Goal: Task Accomplishment & Management: Use online tool/utility

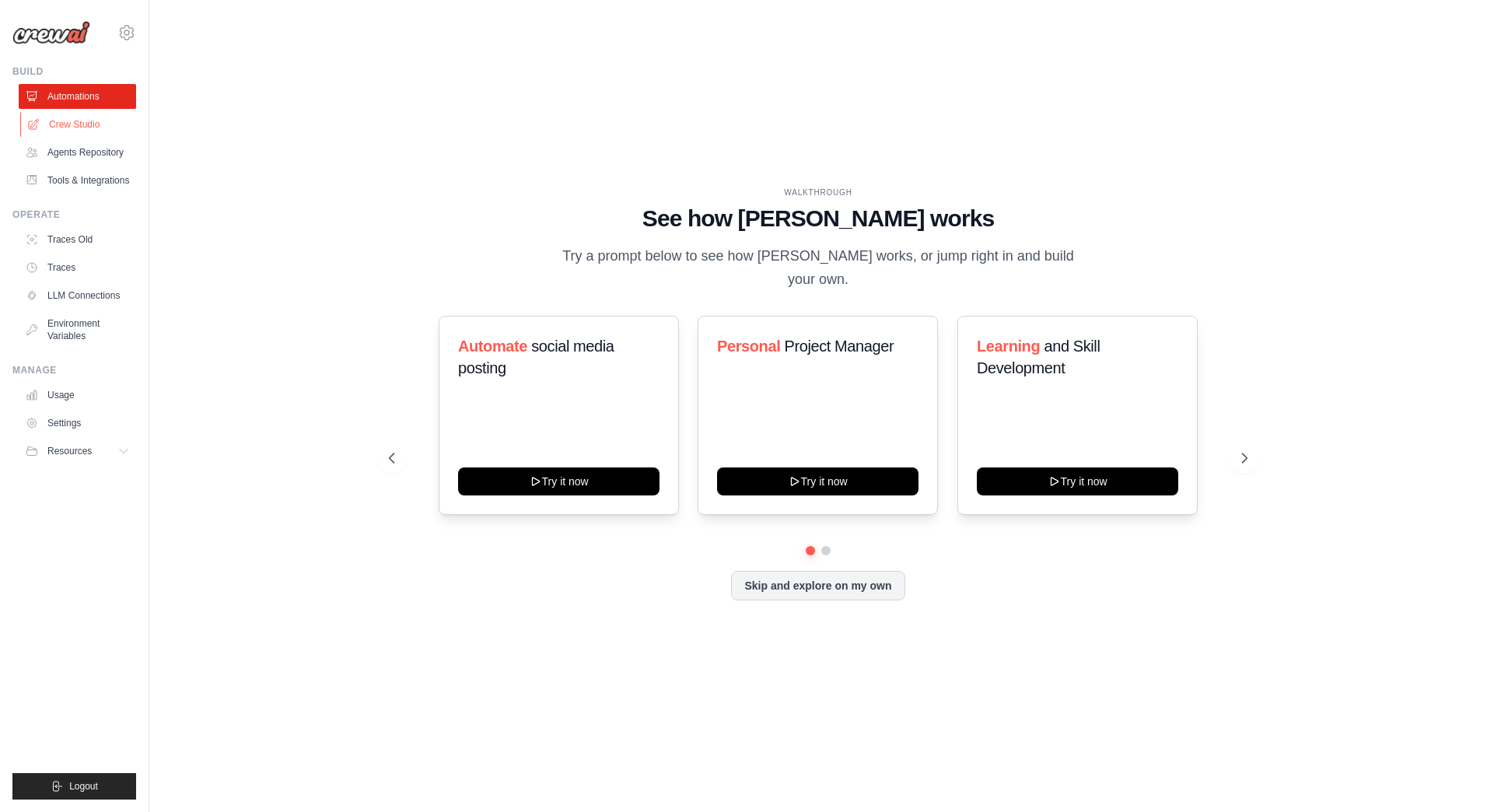
click at [96, 126] on link "Crew Studio" at bounding box center [78, 125] width 117 height 25
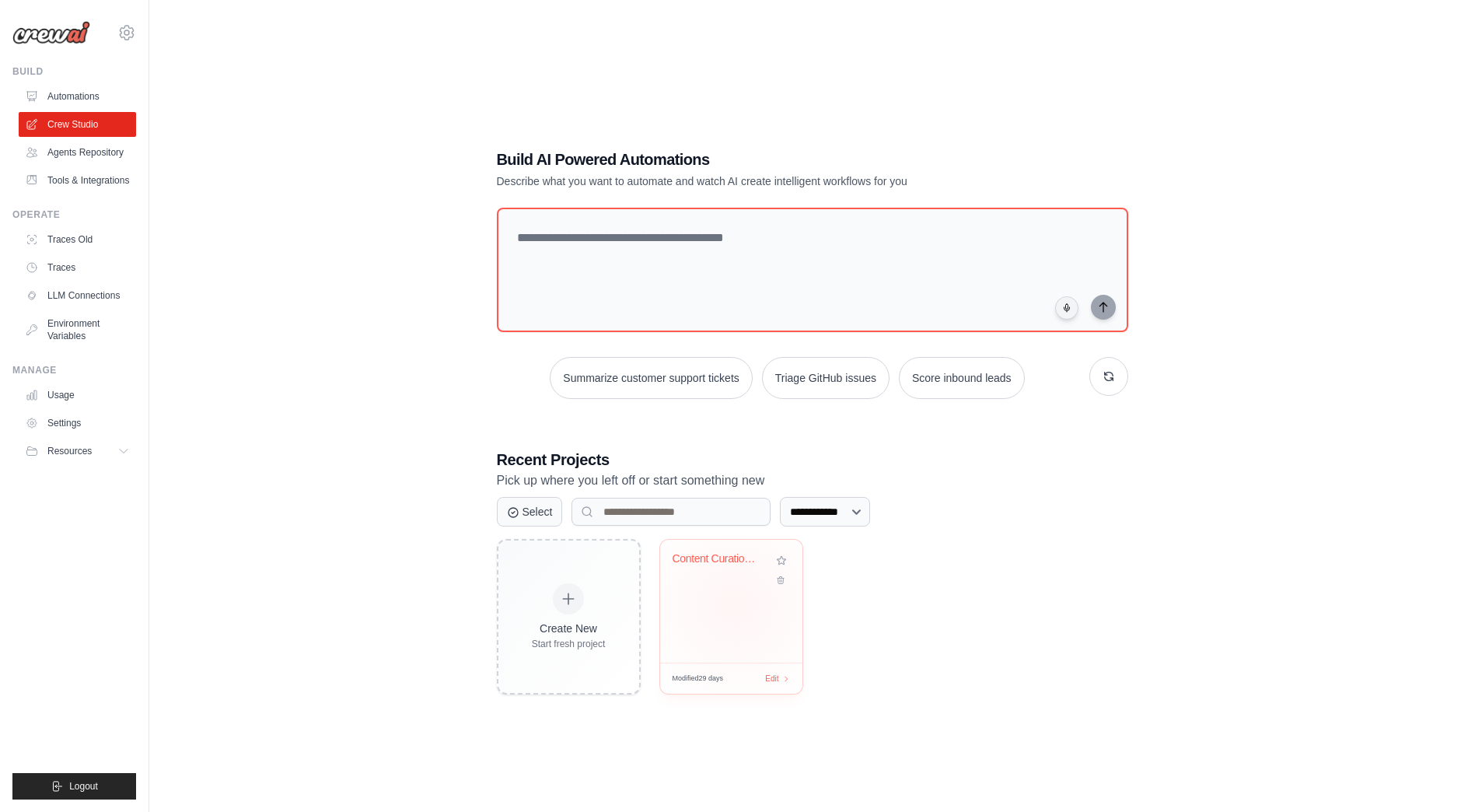
click at [736, 605] on div "Content Curation & Discovery" at bounding box center [731, 601] width 143 height 123
click at [95, 298] on link "LLM Connections" at bounding box center [78, 296] width 117 height 25
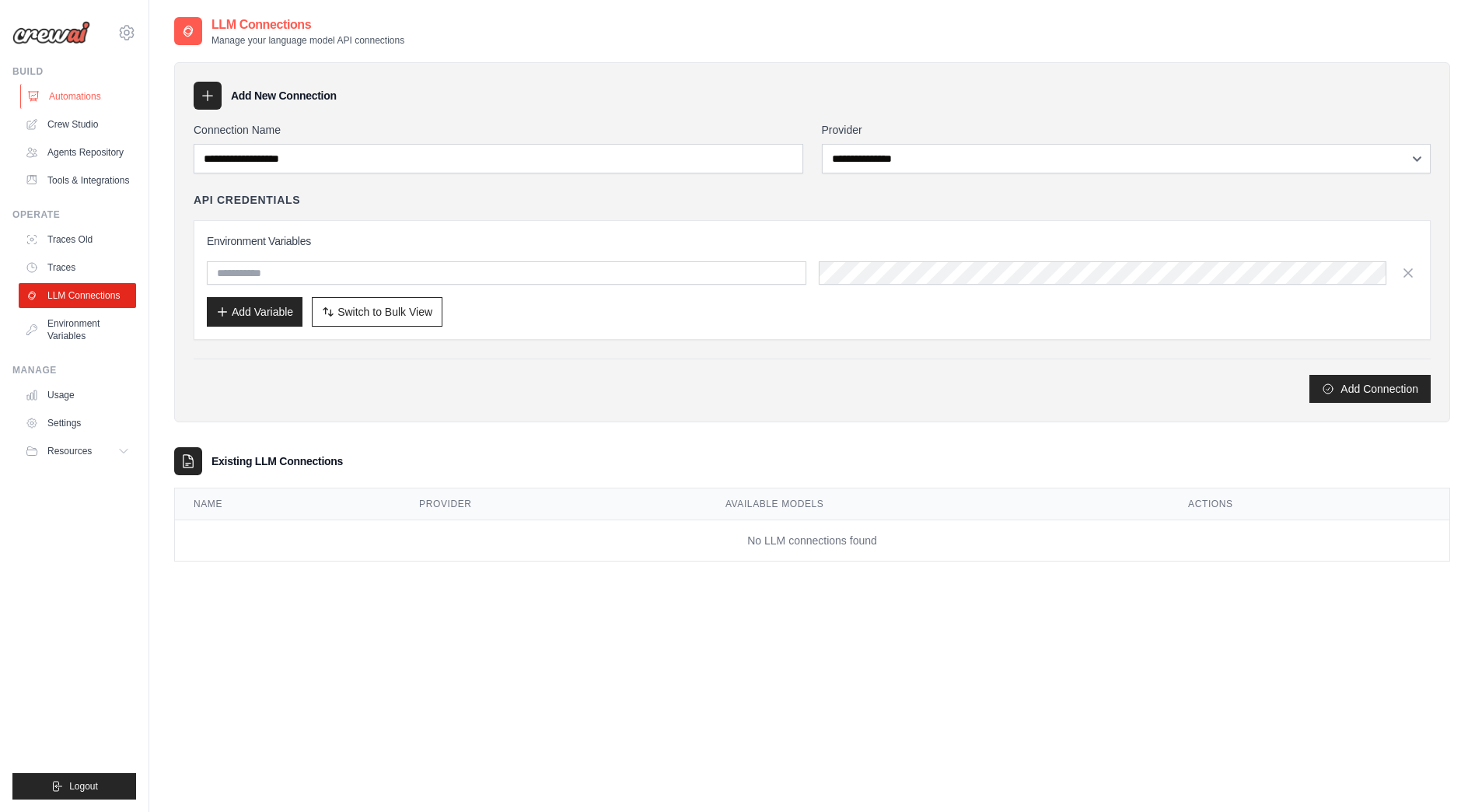
click at [75, 104] on link "Automations" at bounding box center [78, 96] width 117 height 25
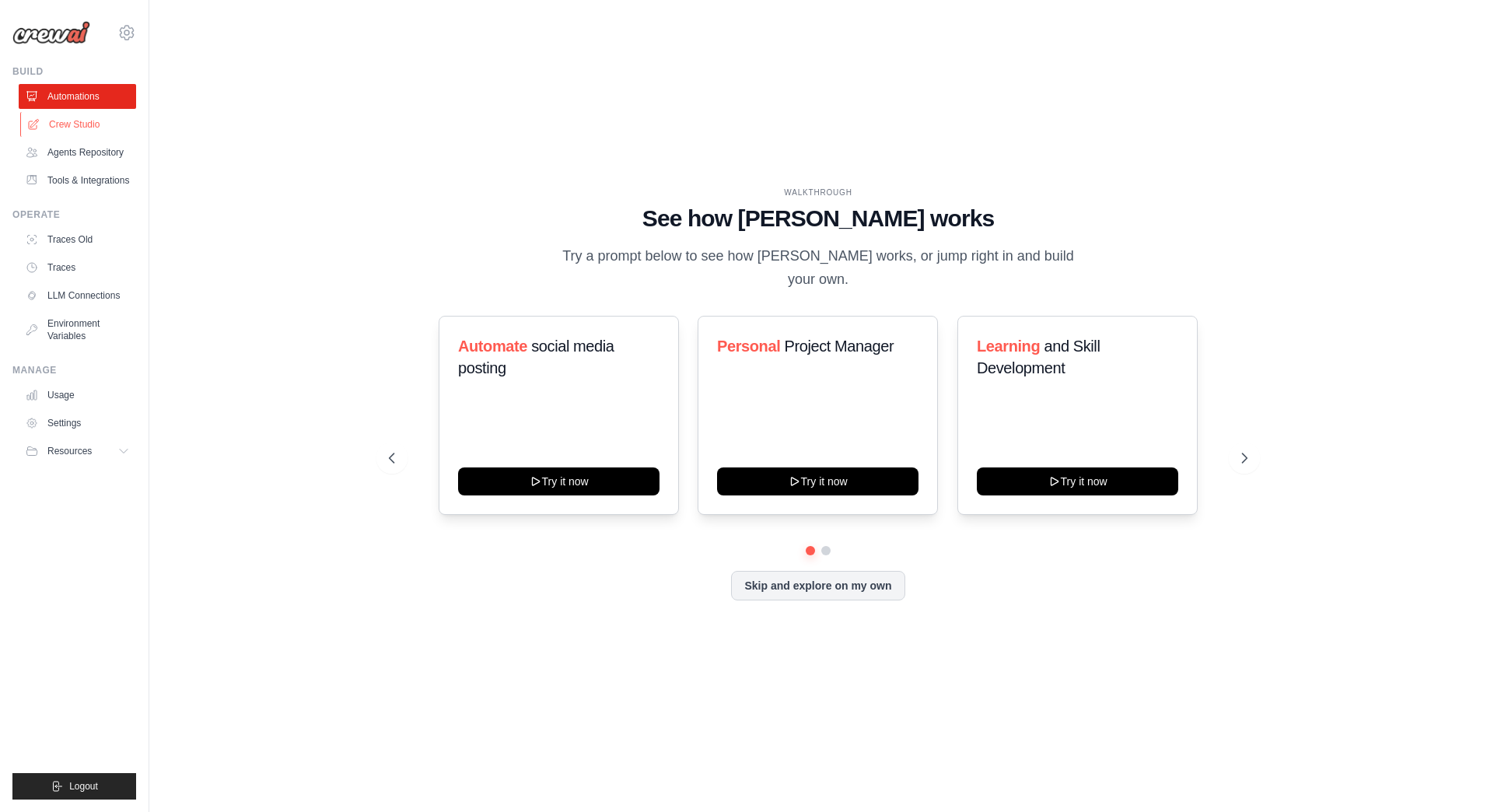
click at [79, 130] on link "Crew Studio" at bounding box center [78, 125] width 117 height 25
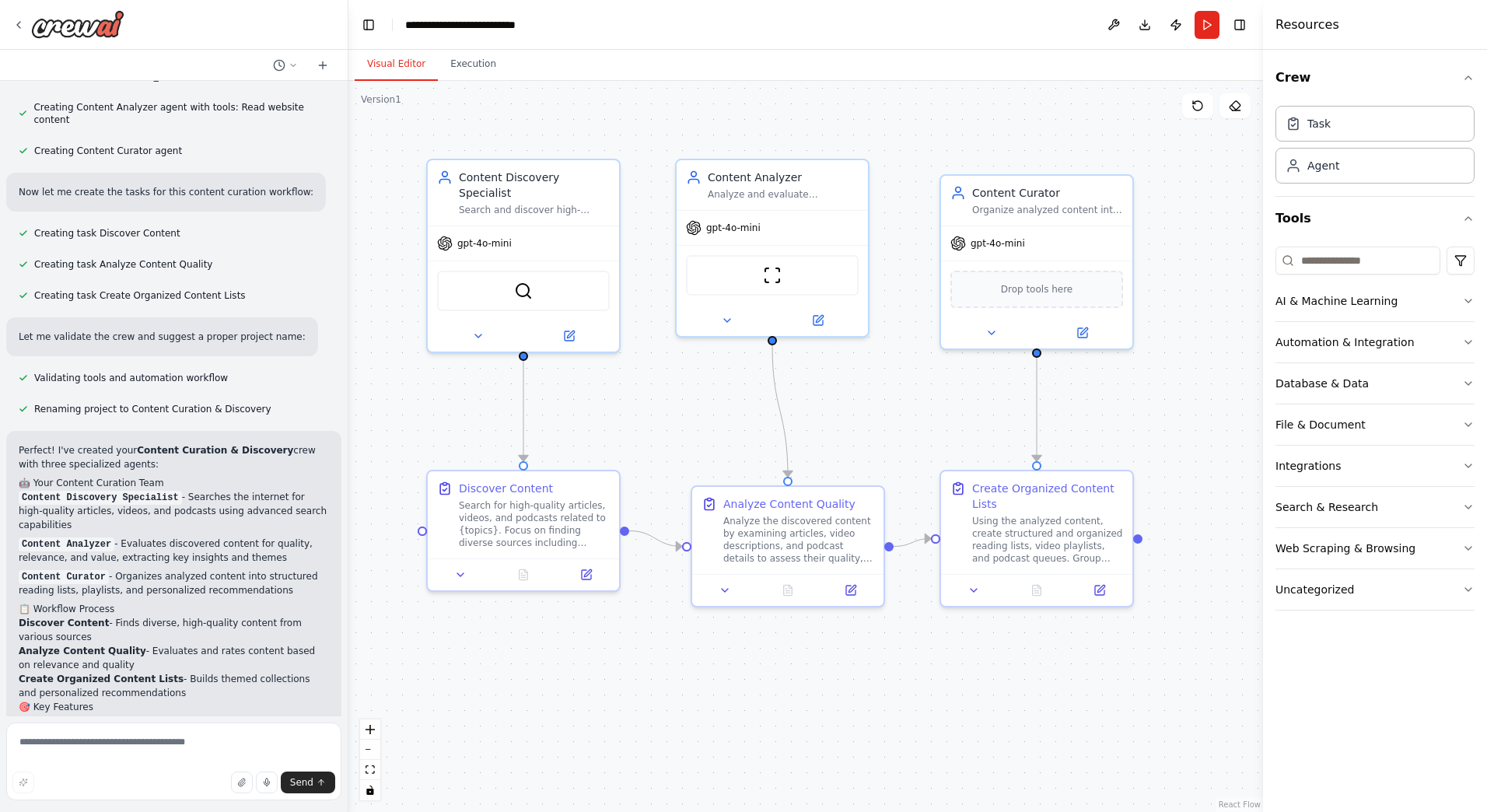
scroll to position [698, 0]
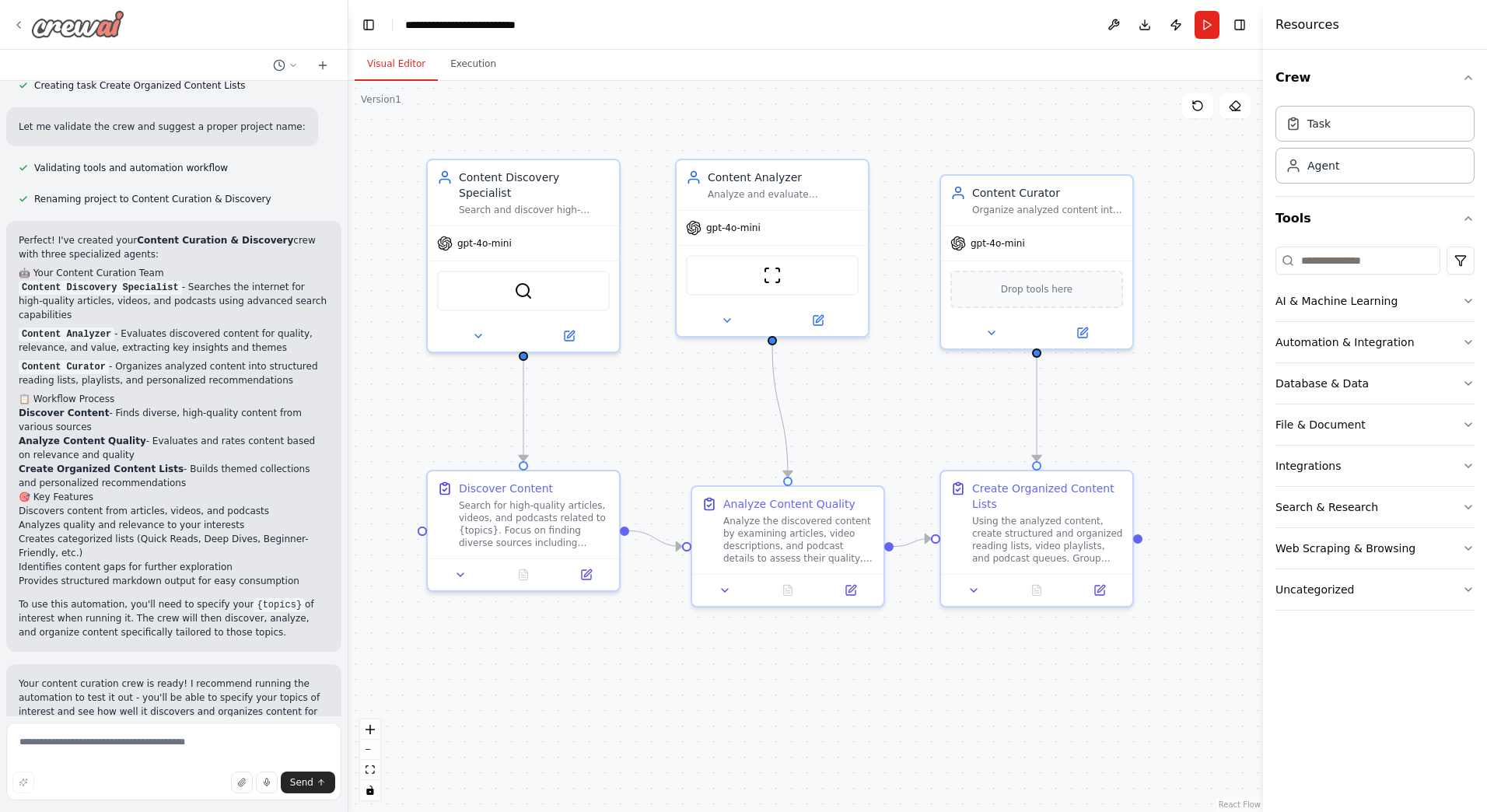
click at [18, 26] on icon at bounding box center [18, 25] width 3 height 7
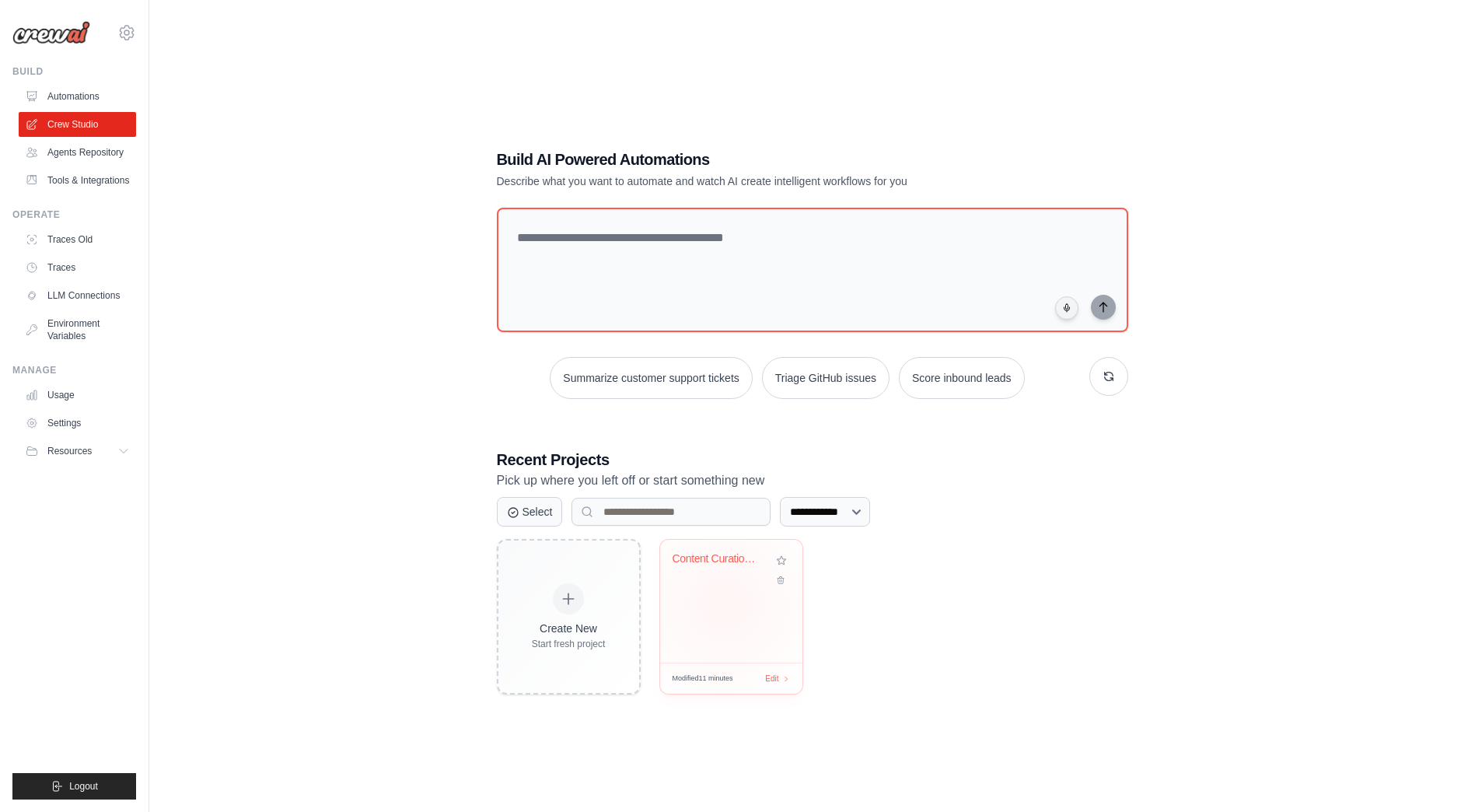
click at [725, 604] on div "Content Curation & Discovery" at bounding box center [731, 601] width 143 height 123
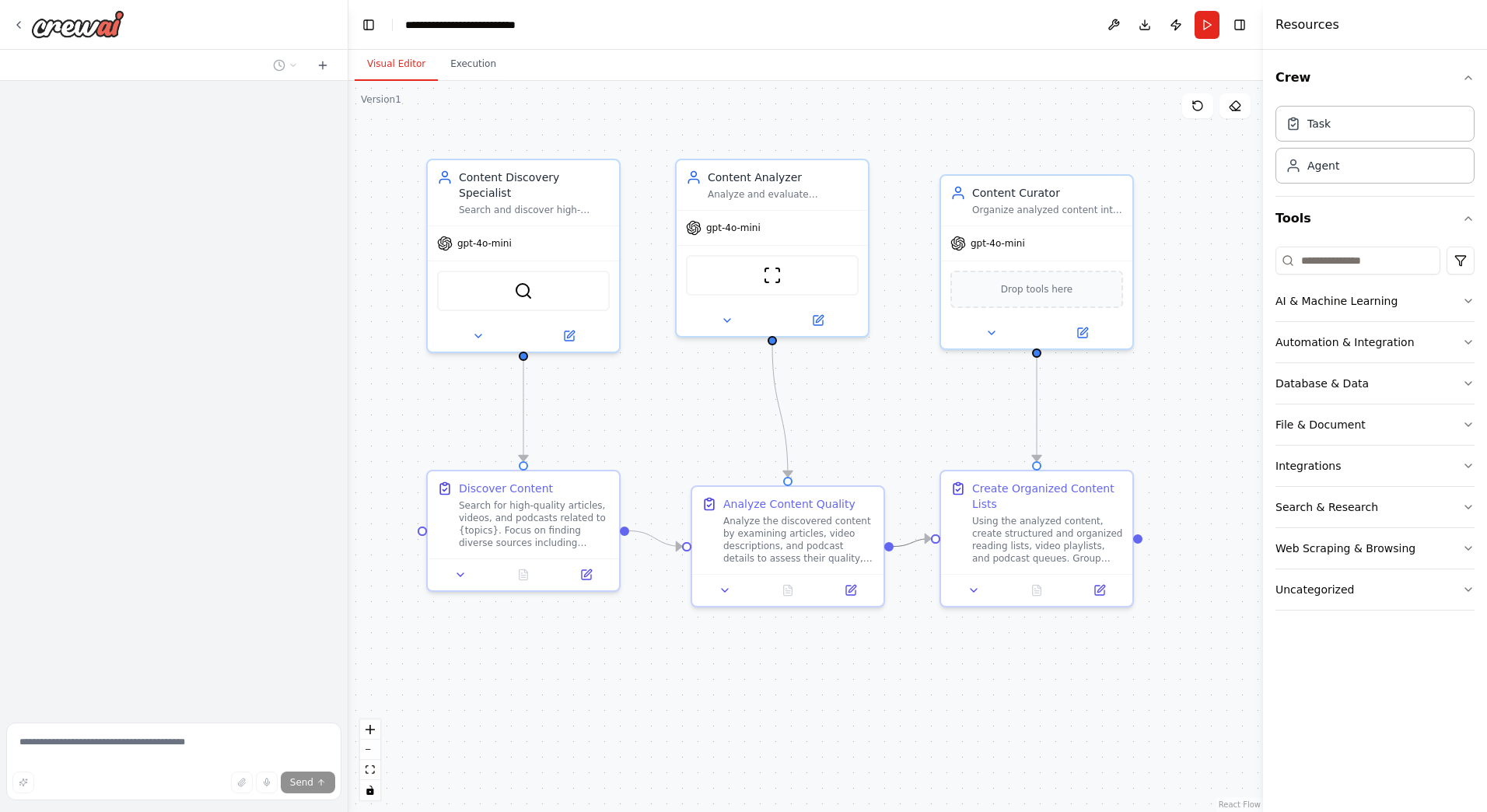
scroll to position [698, 0]
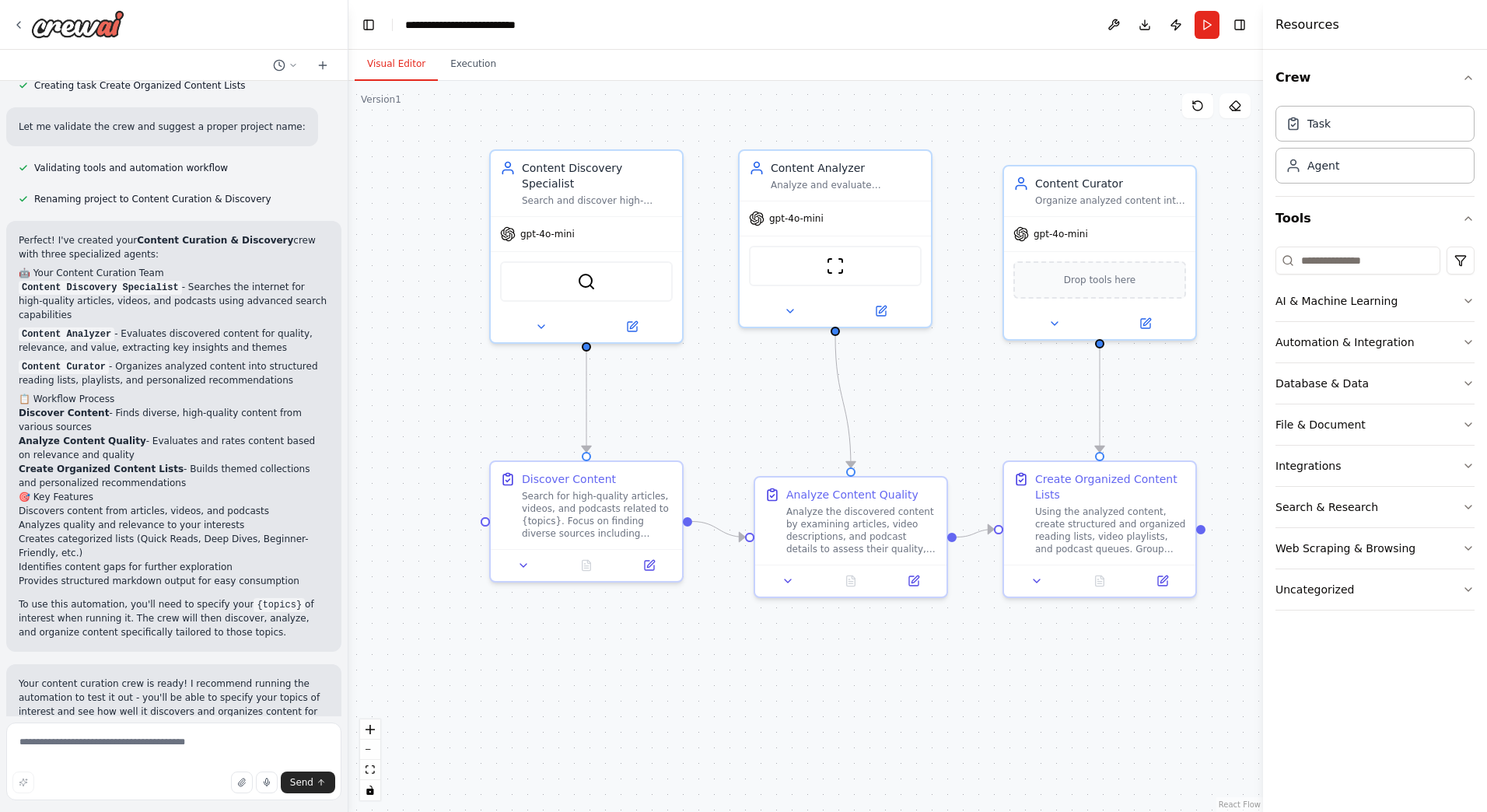
drag, startPoint x: 689, startPoint y: 429, endPoint x: 753, endPoint y: 419, distance: 64.8
click at [753, 419] on div ".deletable-edge-delete-btn { width: 20px; height: 20px; border: 0px solid #ffff…" at bounding box center [805, 446] width 915 height 731
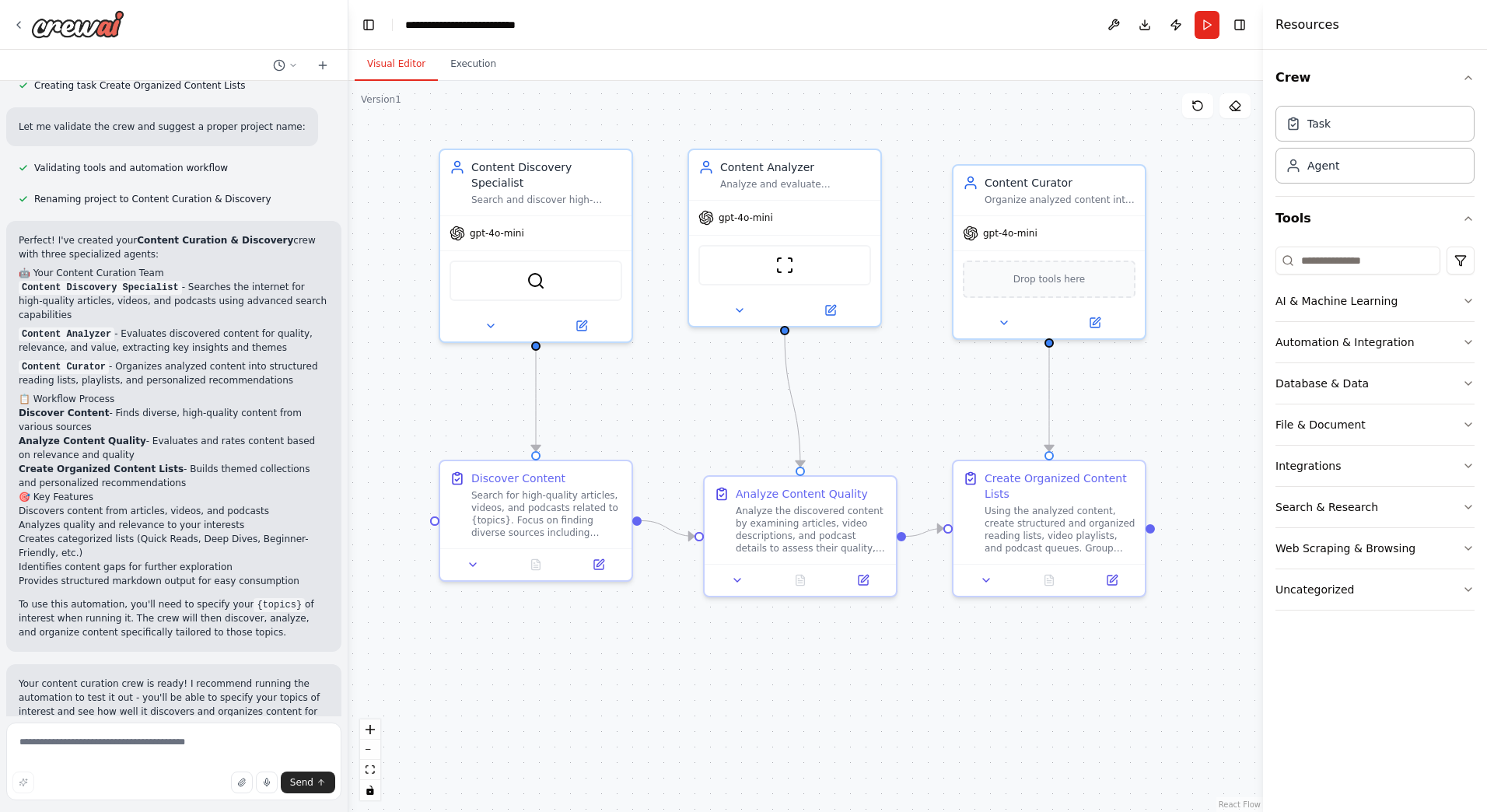
drag, startPoint x: 760, startPoint y: 379, endPoint x: 732, endPoint y: 372, distance: 28.9
click at [732, 372] on div ".deletable-edge-delete-btn { width: 20px; height: 20px; border: 0px solid #ffff…" at bounding box center [805, 446] width 915 height 731
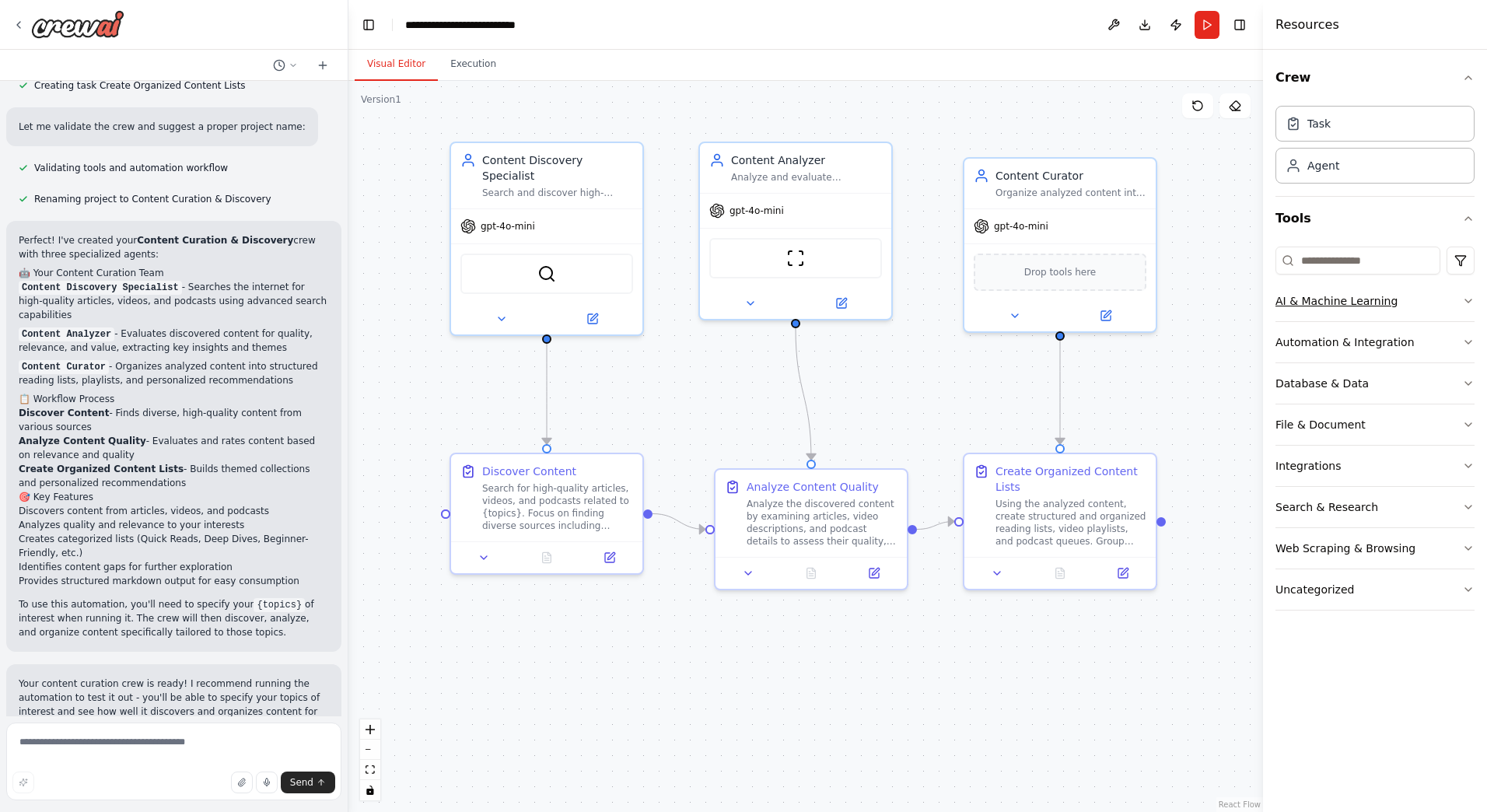
click at [1388, 288] on button "AI & Machine Learning" at bounding box center [1374, 300] width 199 height 41
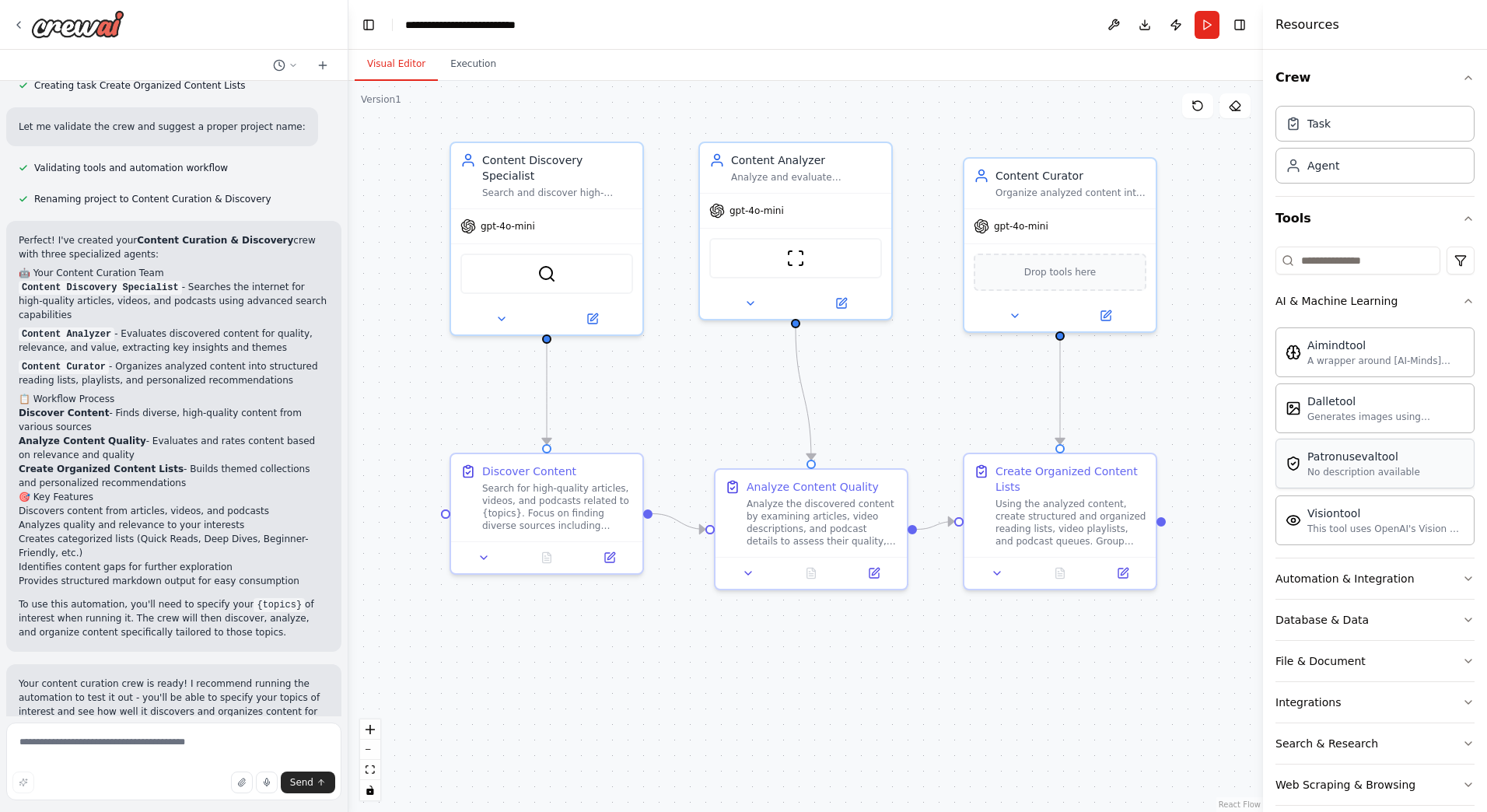
scroll to position [60, 0]
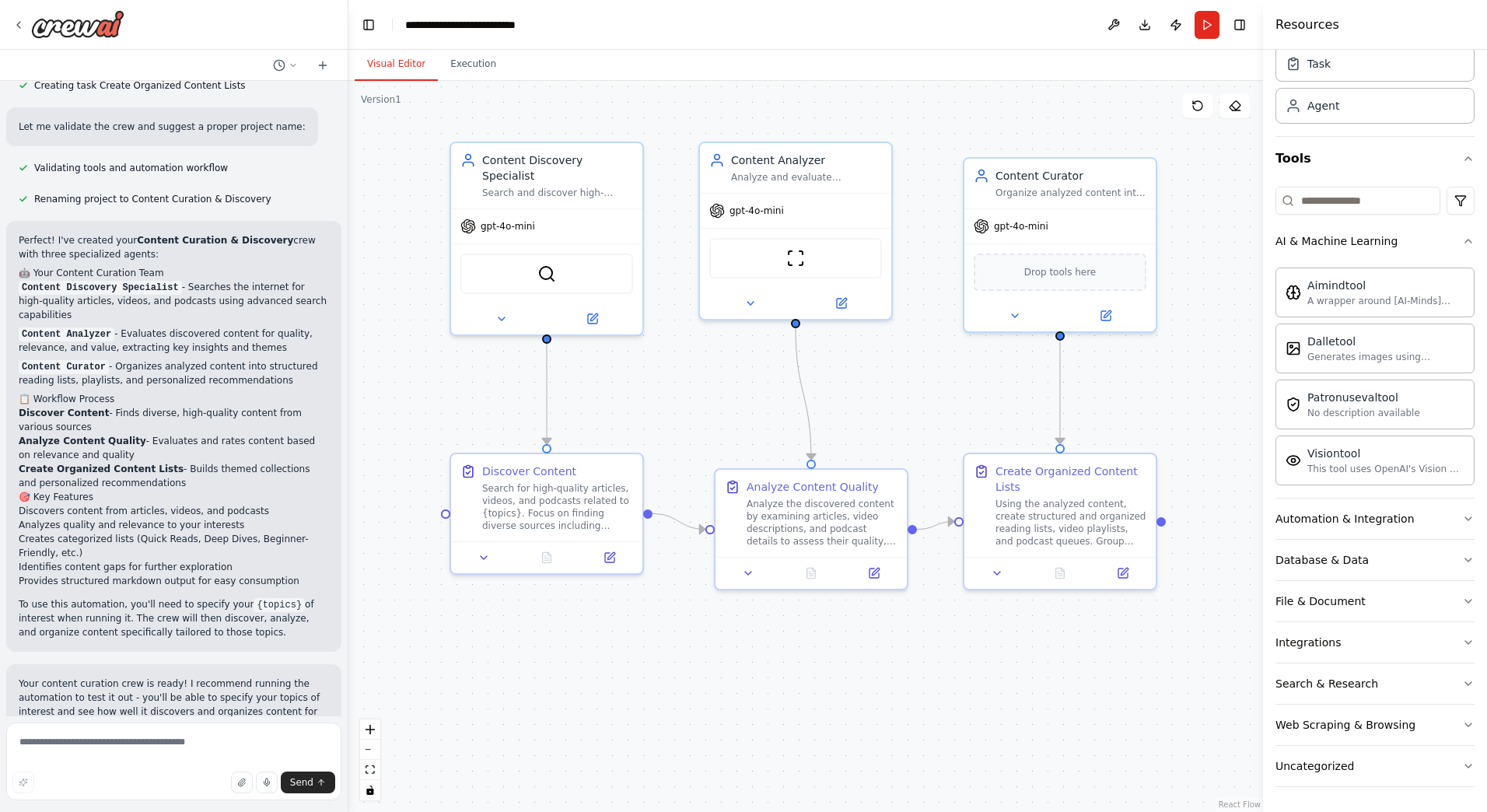
click at [820, 51] on div "Visual Editor Execution" at bounding box center [805, 65] width 915 height 31
drag, startPoint x: 587, startPoint y: 172, endPoint x: 592, endPoint y: 164, distance: 9.4
click at [592, 164] on div "Content Discovery Specialist Search and discover high-quality articles, videos,…" at bounding box center [557, 172] width 151 height 47
drag, startPoint x: 590, startPoint y: 163, endPoint x: 569, endPoint y: 163, distance: 21.0
click at [569, 163] on div "Content Discovery Specialist" at bounding box center [542, 164] width 151 height 31
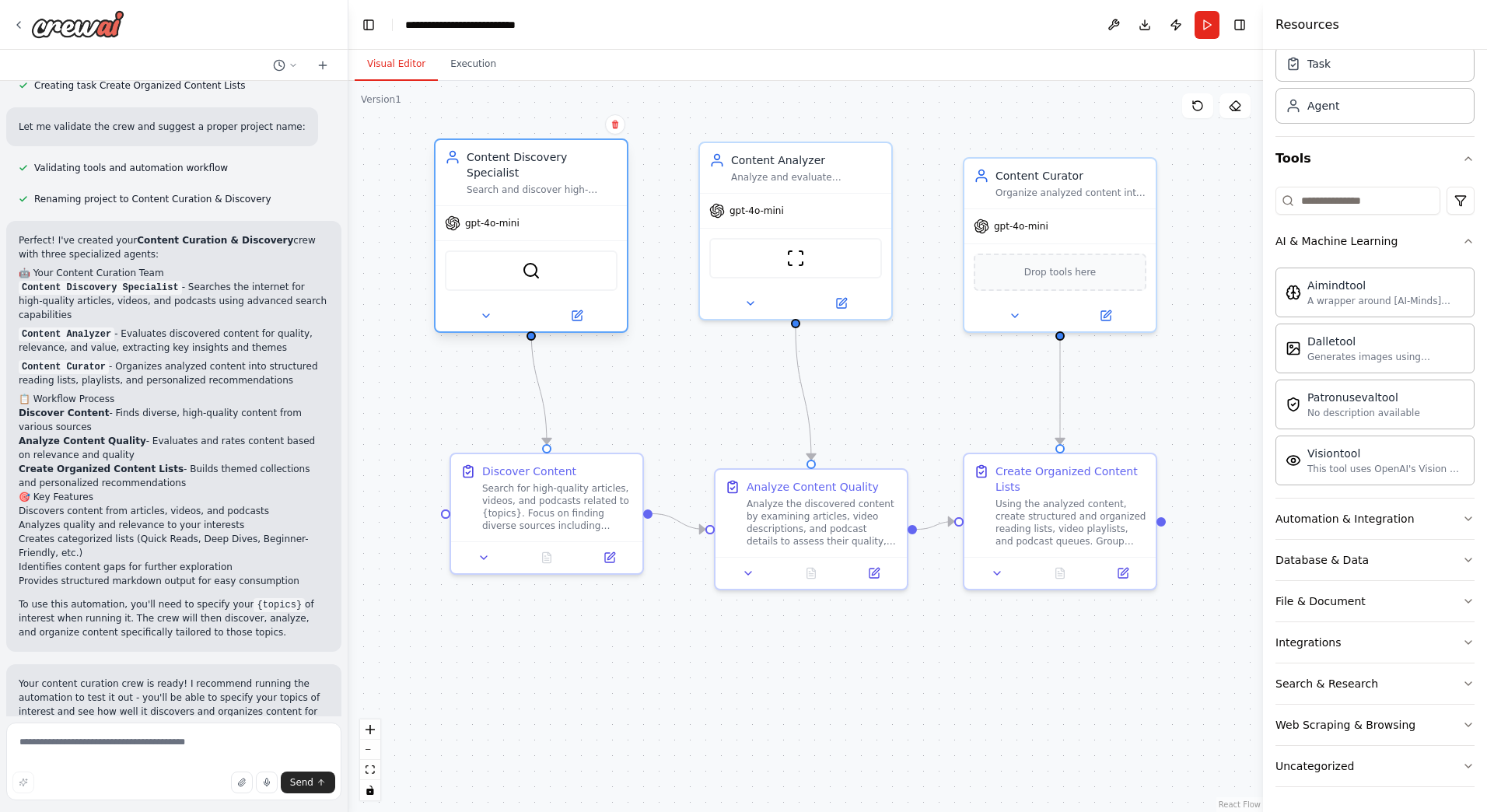
click at [507, 164] on div "Content Discovery Specialist Search and discover high-quality articles, videos,…" at bounding box center [542, 172] width 151 height 47
click at [515, 164] on div "Content Discovery Specialist" at bounding box center [542, 164] width 151 height 31
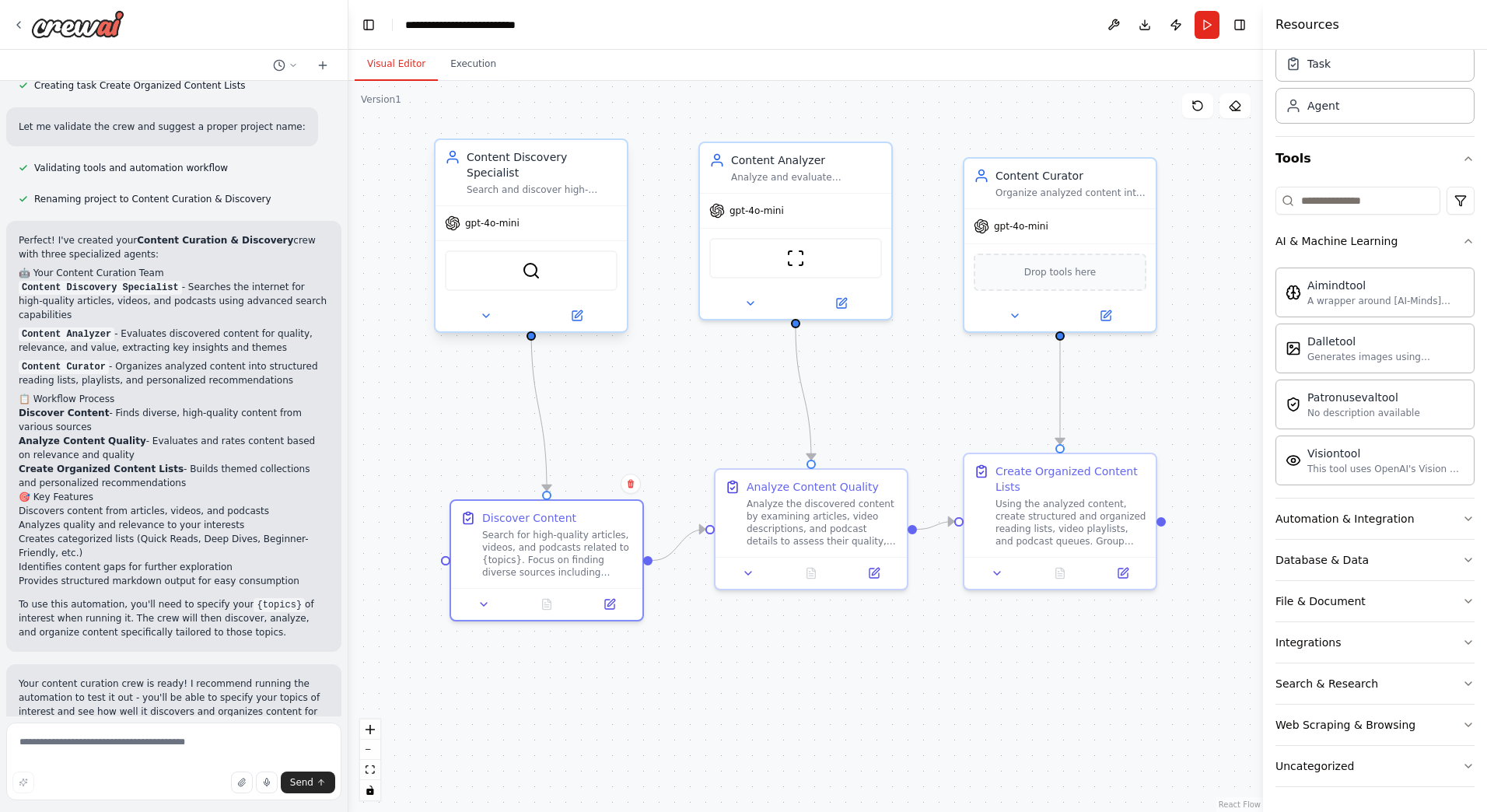
drag, startPoint x: 557, startPoint y: 510, endPoint x: 526, endPoint y: 240, distance: 271.8
click at [550, 543] on div "Search for high-quality articles, videos, and podcasts related to {topics}. Foc…" at bounding box center [557, 553] width 151 height 49
click at [523, 184] on div "Search and discover high-quality articles, videos, and podcasts about {topics} …" at bounding box center [542, 189] width 151 height 12
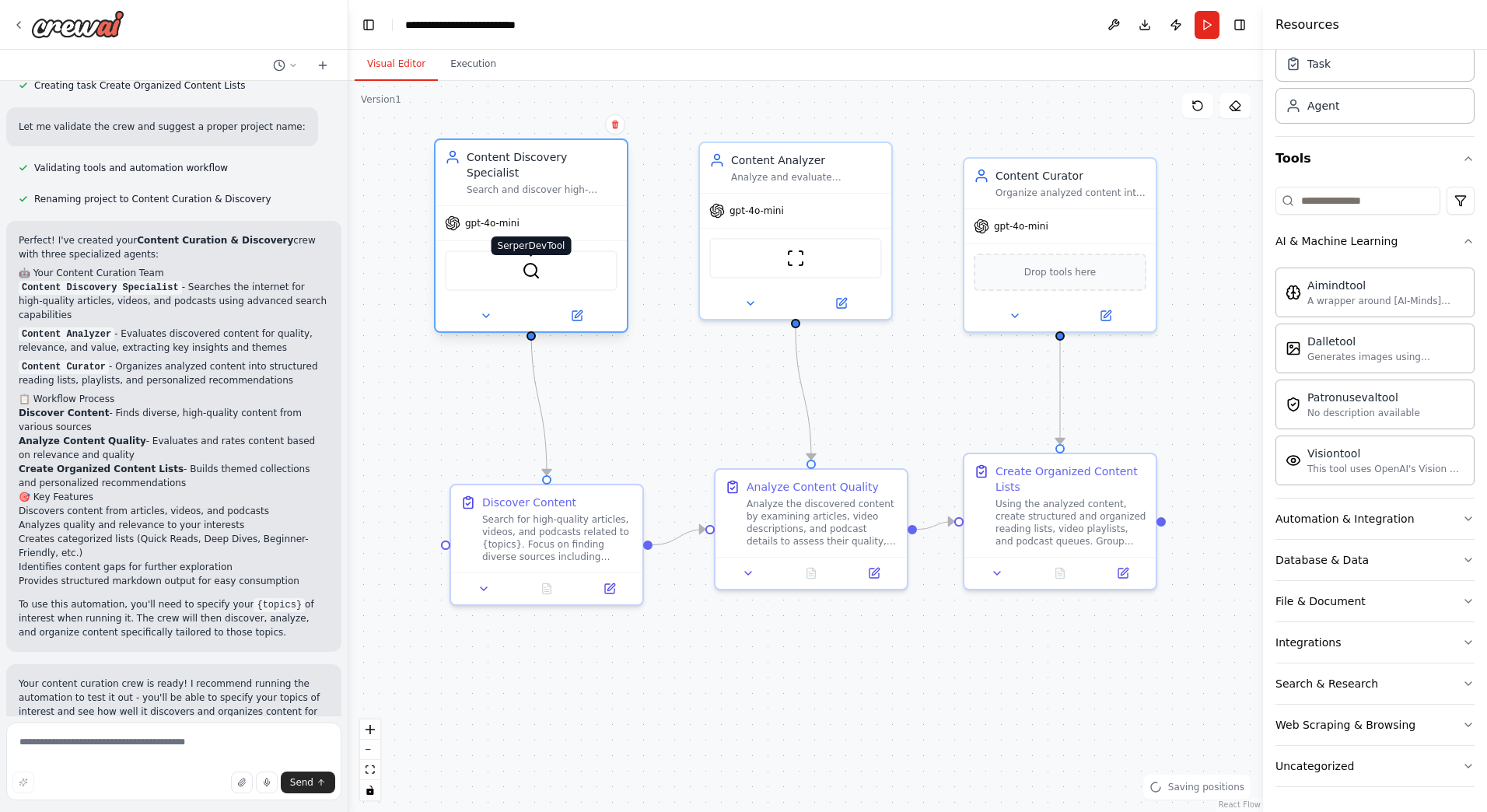
click at [537, 261] on img at bounding box center [531, 271] width 19 height 19
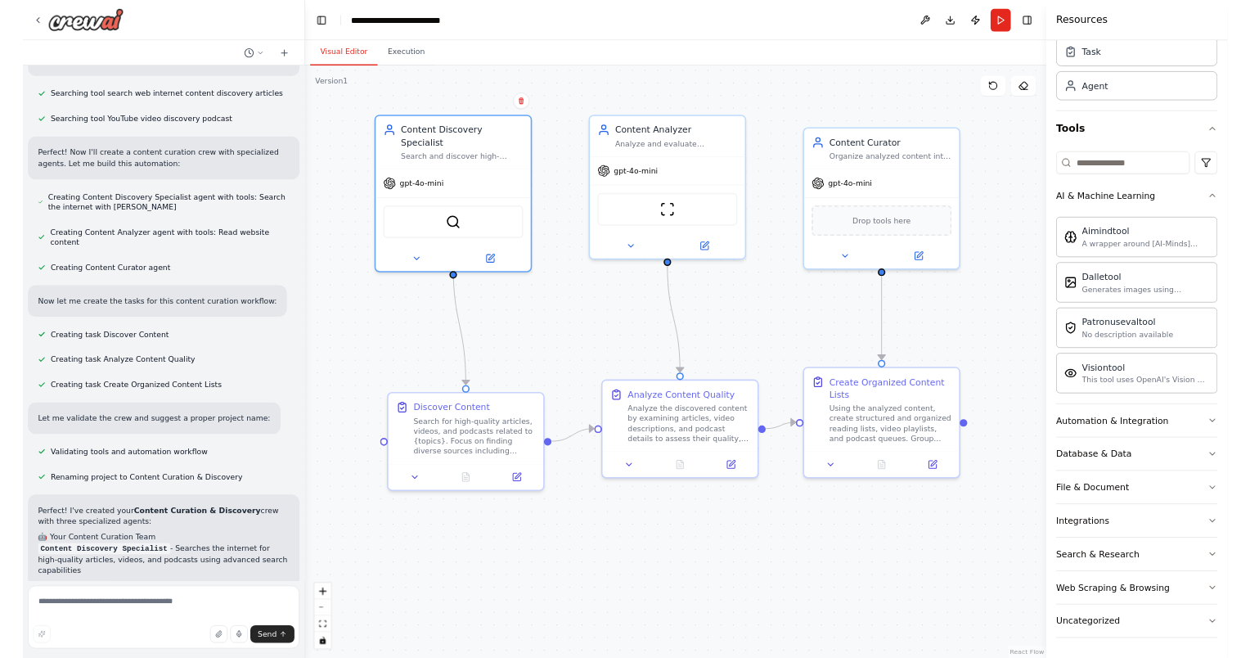
scroll to position [59, 0]
